Goal: Find specific page/section: Find specific page/section

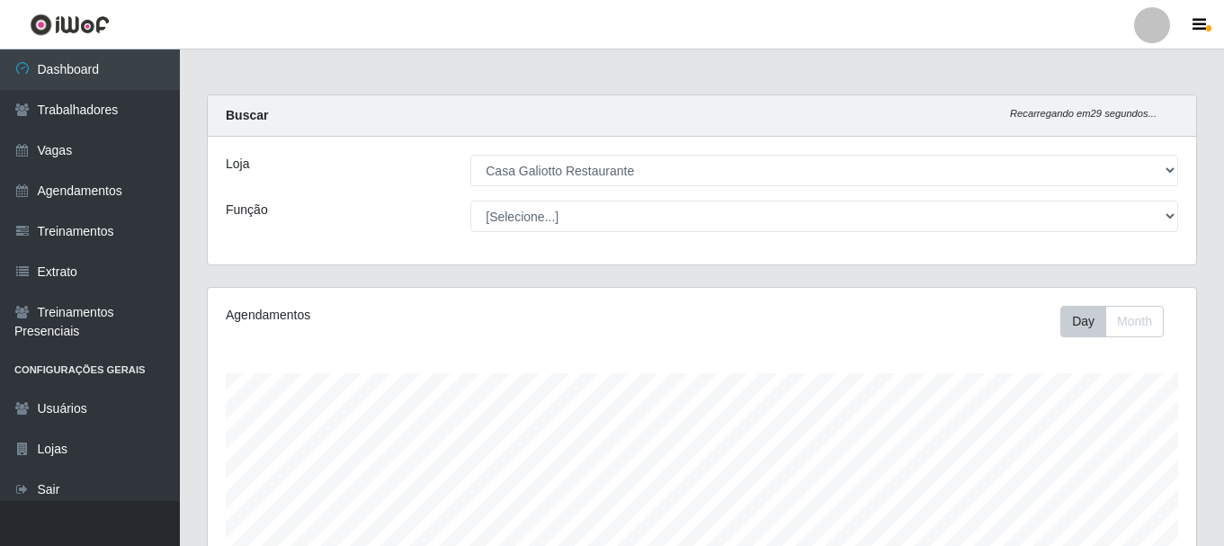
select select "279"
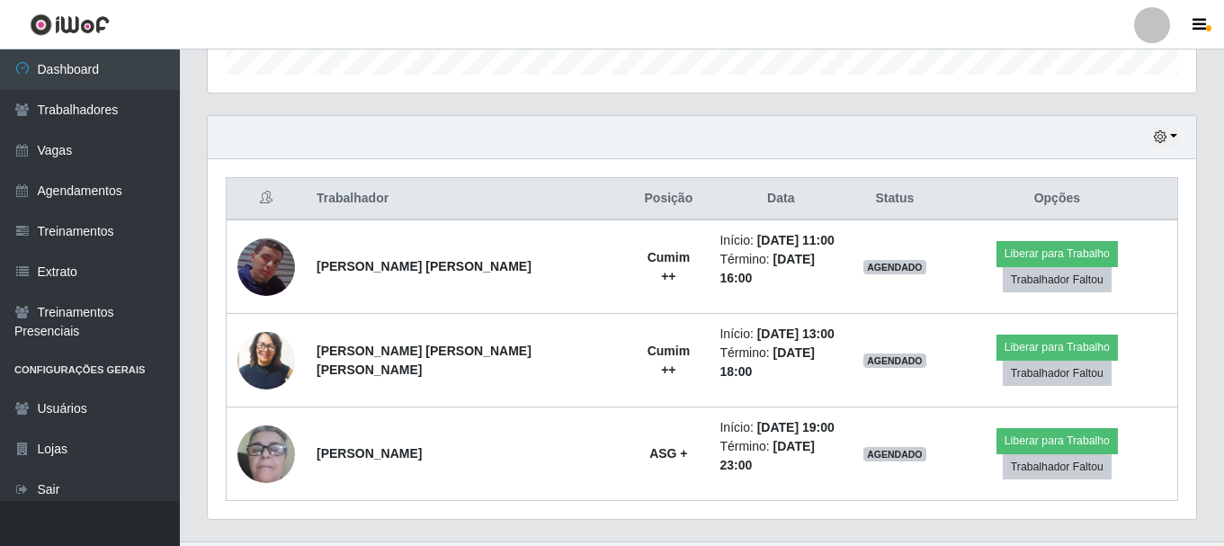
scroll to position [373, 989]
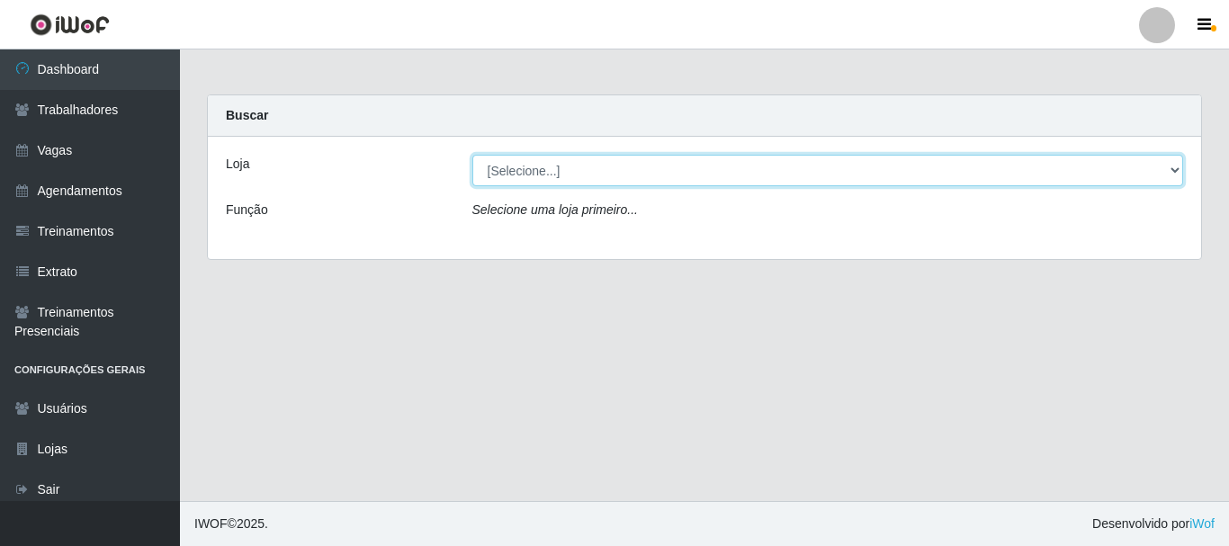
click at [608, 166] on select "[Selecione...] [GEOGRAPHIC_DATA]" at bounding box center [828, 170] width 712 height 31
select select "279"
click at [472, 155] on select "[Selecione...] [GEOGRAPHIC_DATA]" at bounding box center [828, 170] width 712 height 31
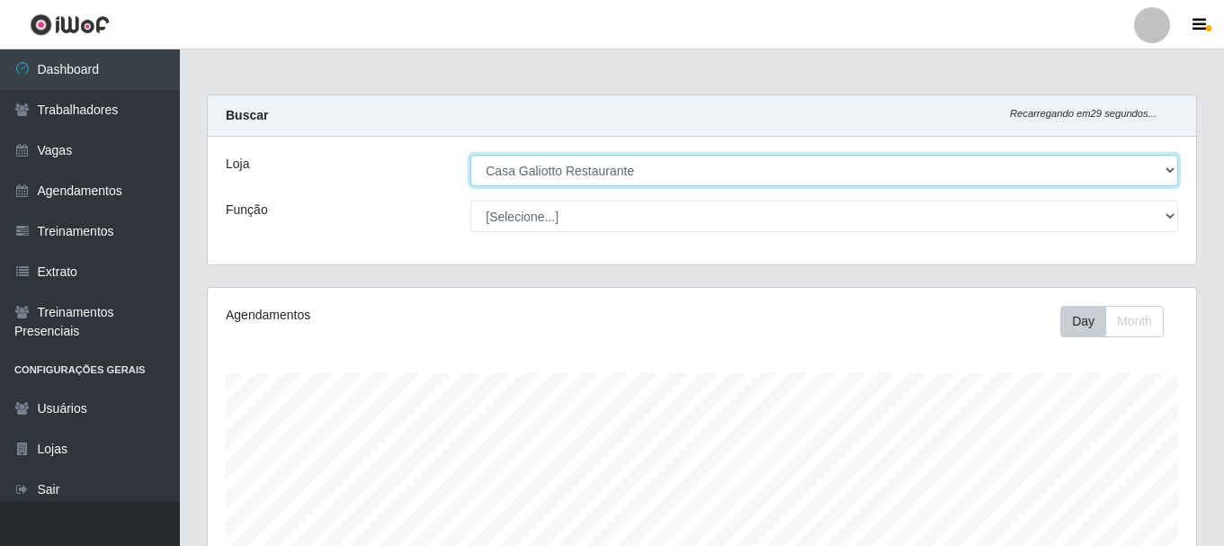
scroll to position [373, 989]
